Goal: Information Seeking & Learning: Learn about a topic

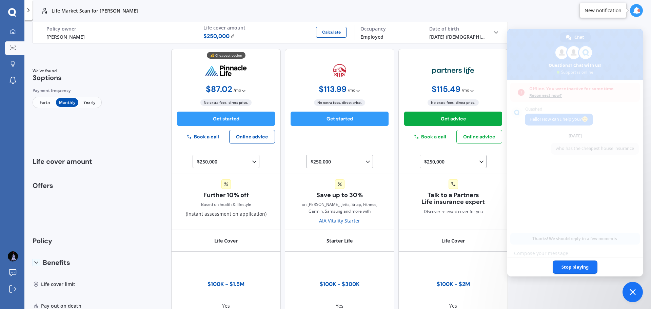
click at [635, 10] on icon at bounding box center [636, 10] width 7 height 7
click at [628, 290] on span "Close chat" at bounding box center [633, 292] width 20 height 20
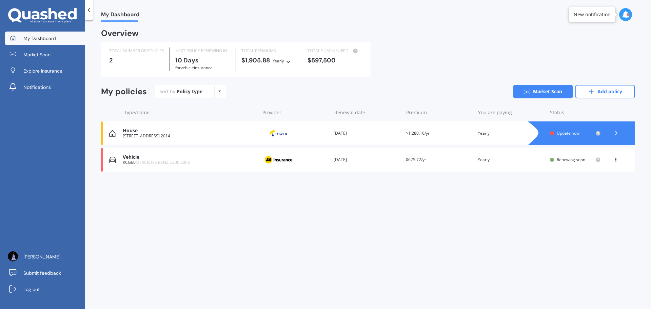
click at [629, 16] on icon at bounding box center [625, 14] width 7 height 7
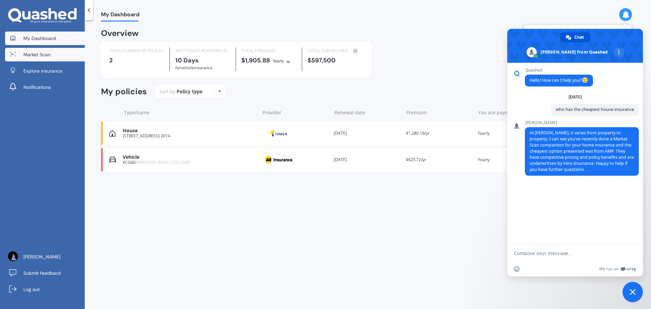
click at [37, 52] on span "Market Scan" at bounding box center [36, 54] width 27 height 7
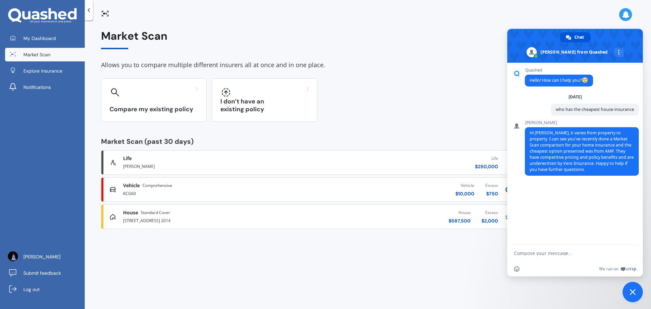
click at [153, 159] on div "Life" at bounding box center [215, 158] width 184 height 7
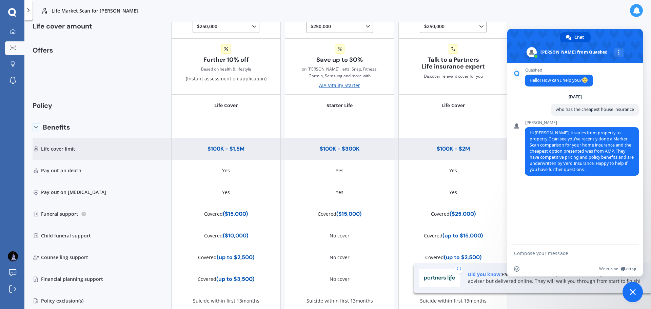
scroll to position [136, 0]
click at [72, 149] on div "Life cover limit" at bounding box center [70, 149] width 74 height 22
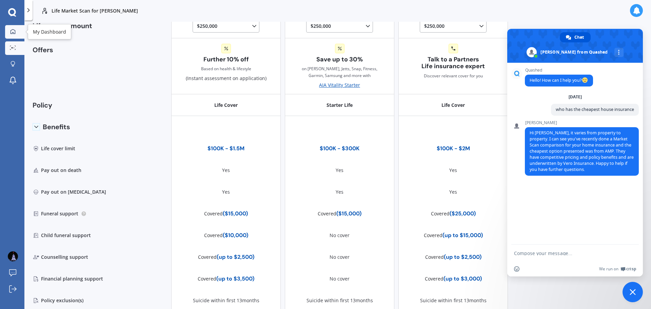
click at [12, 33] on icon at bounding box center [12, 31] width 5 height 5
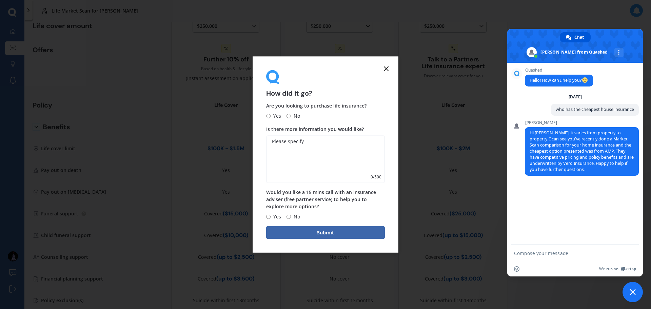
click at [388, 69] on icon at bounding box center [386, 68] width 8 height 8
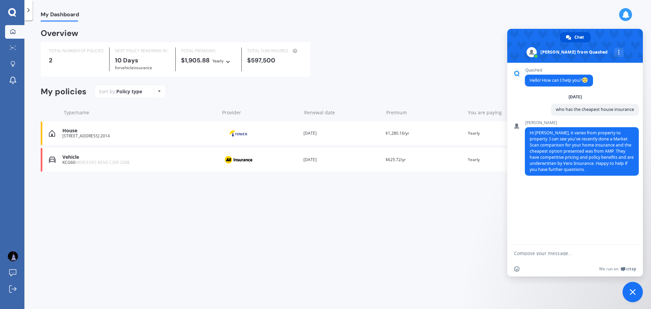
click at [84, 131] on div "House" at bounding box center [139, 131] width 154 height 6
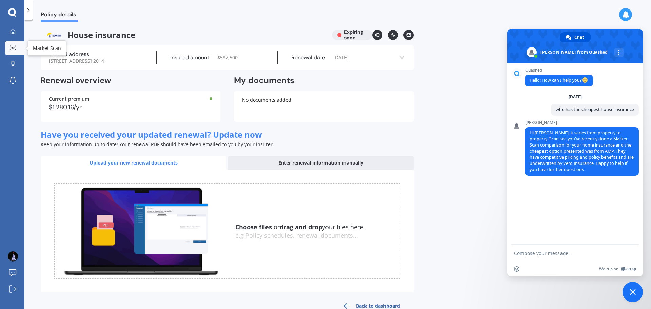
click at [12, 48] on circle at bounding box center [12, 47] width 1 height 1
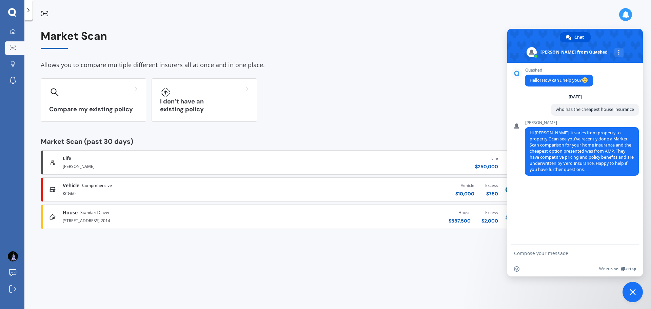
click at [10, 10] on icon at bounding box center [12, 12] width 8 height 8
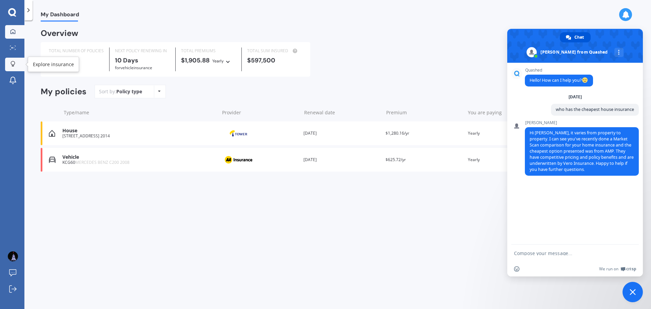
click at [12, 67] on div at bounding box center [13, 64] width 10 height 6
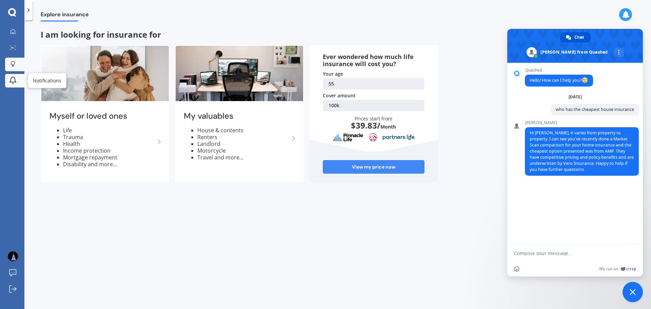
click at [13, 80] on icon at bounding box center [13, 80] width 8 height 8
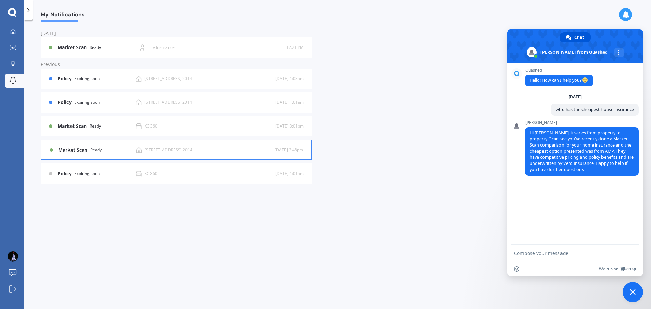
click at [192, 148] on div "[STREET_ADDRESS] 2014" at bounding box center [168, 150] width 47 height 5
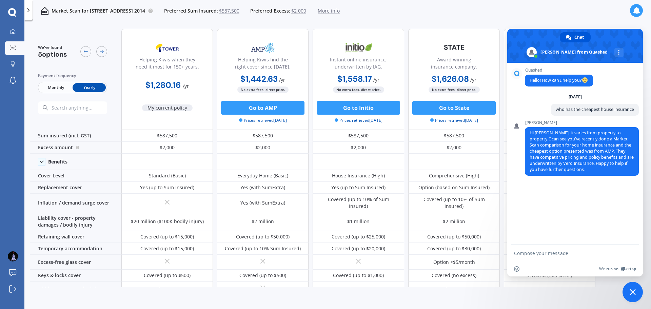
click at [543, 249] on form at bounding box center [567, 254] width 107 height 18
drag, startPoint x: 567, startPoint y: 249, endPoint x: 564, endPoint y: 253, distance: 5.4
click at [567, 249] on form at bounding box center [567, 254] width 107 height 18
click at [564, 253] on textarea "Compose your message..." at bounding box center [567, 252] width 107 height 5
